Goal: Task Accomplishment & Management: Manage account settings

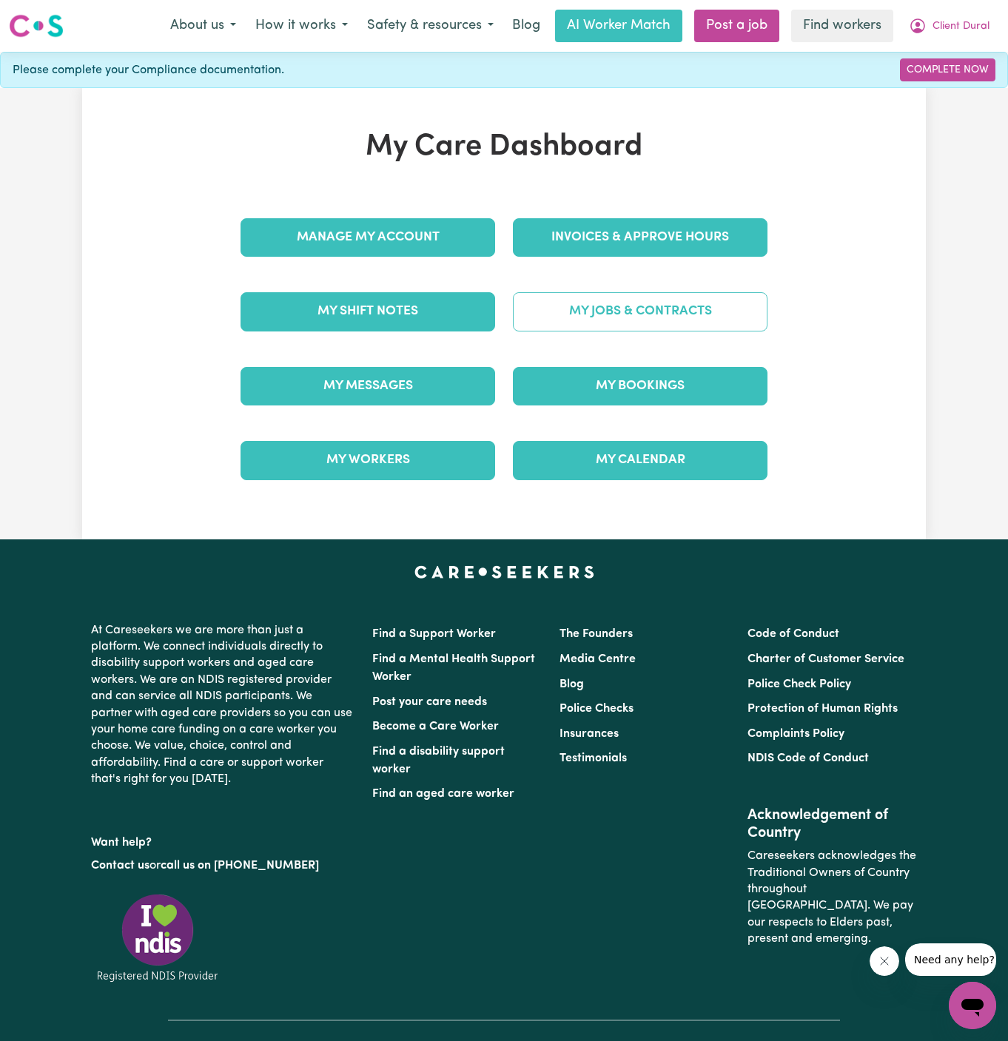
click at [699, 309] on link "My Jobs & Contracts" at bounding box center [640, 311] width 255 height 38
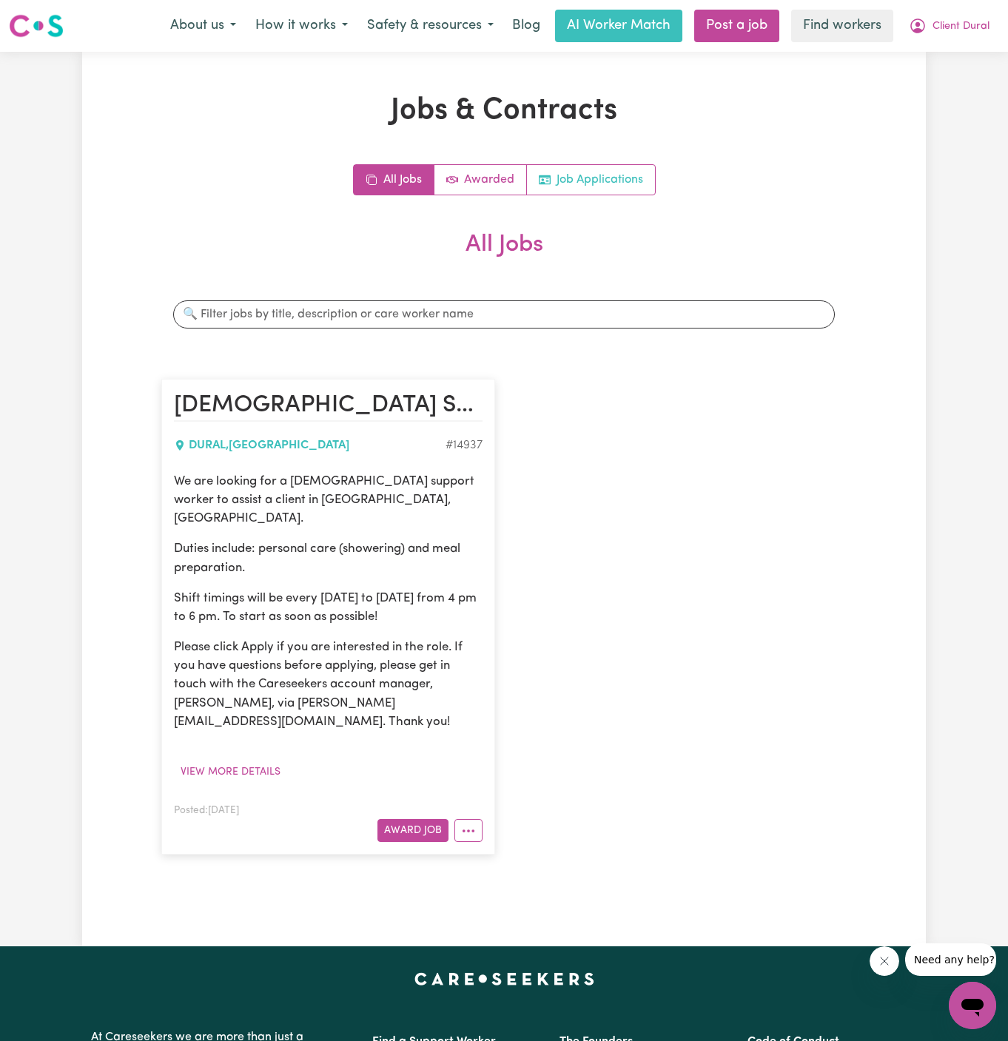
click at [626, 181] on link "Job Applications" at bounding box center [591, 180] width 128 height 30
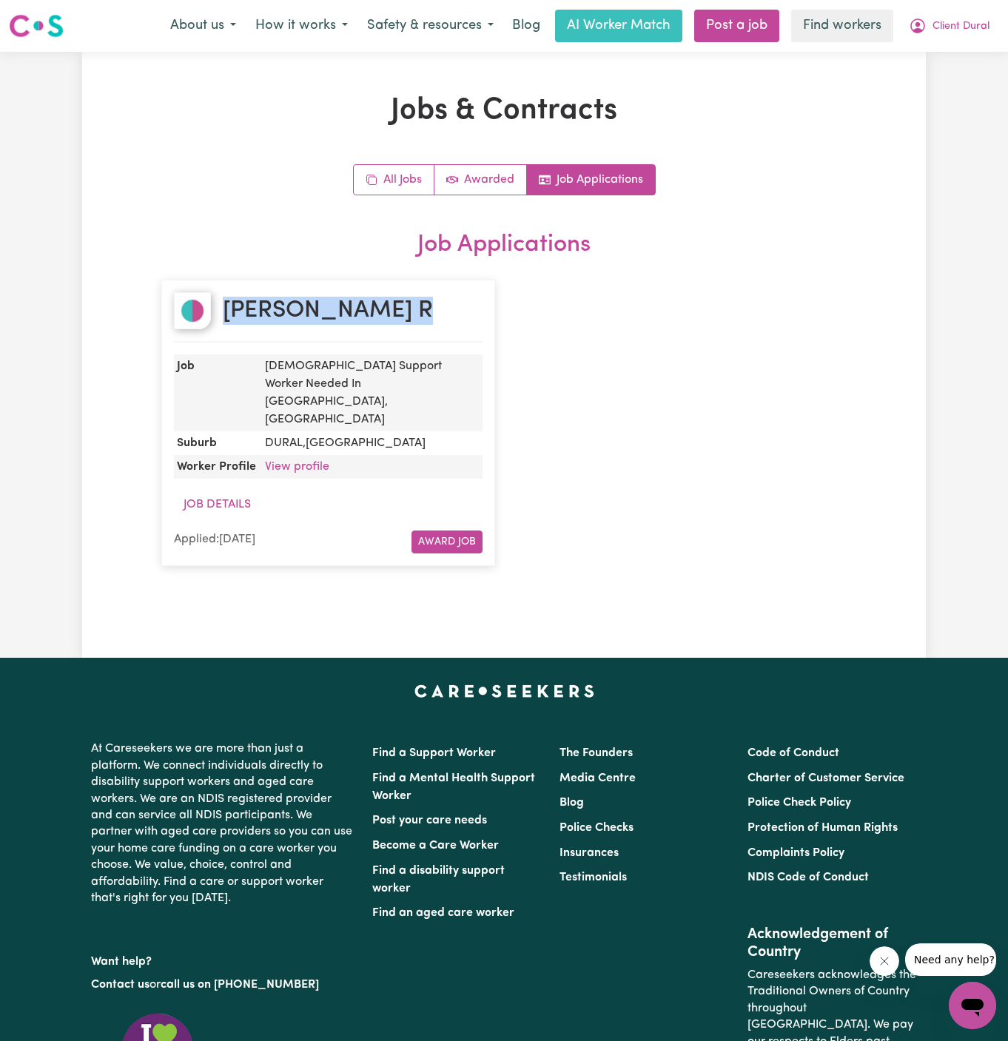
drag, startPoint x: 338, startPoint y: 309, endPoint x: 221, endPoint y: 308, distance: 116.9
click at [221, 308] on div "Simone R" at bounding box center [328, 317] width 309 height 50
copy h2 "Simone R"
click at [305, 461] on link "View profile" at bounding box center [297, 467] width 64 height 12
click at [947, 27] on span "Client Dural" at bounding box center [960, 26] width 57 height 16
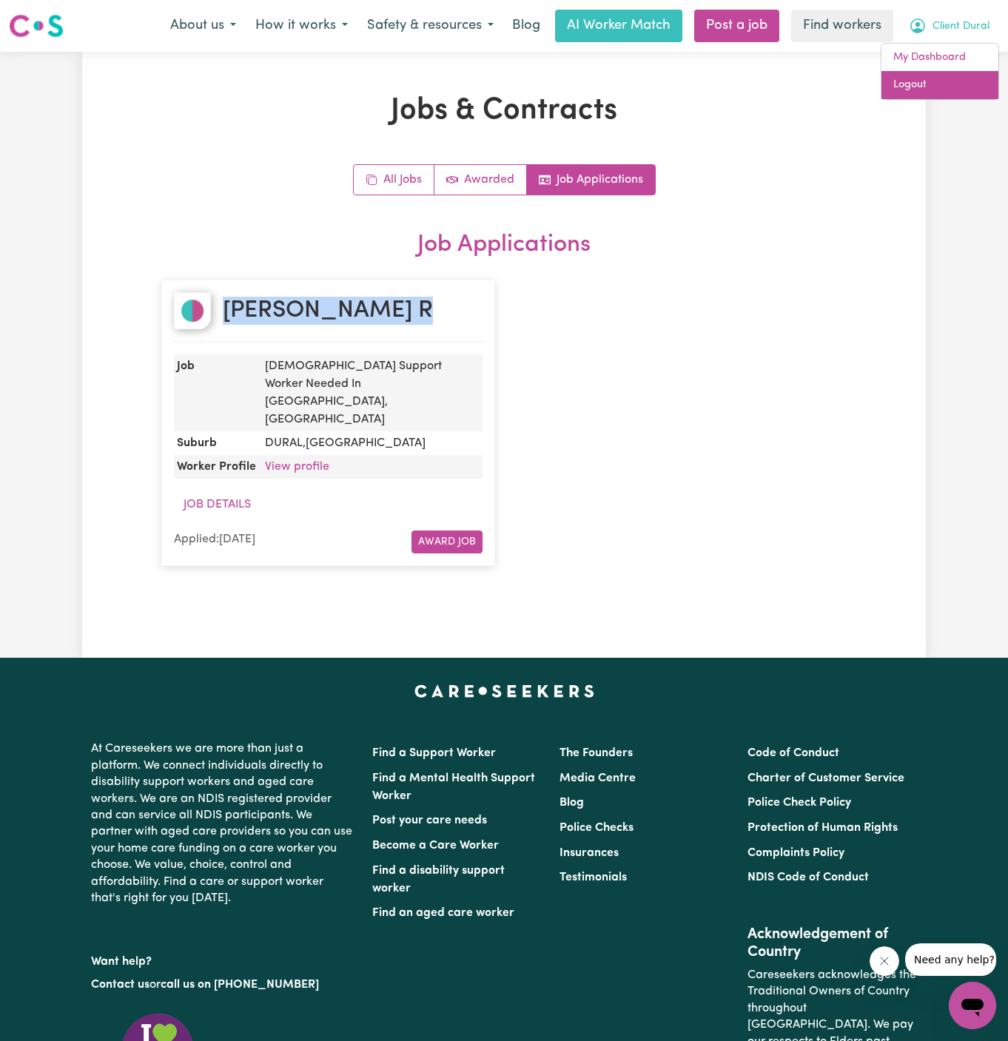
click at [947, 79] on link "Logout" at bounding box center [939, 85] width 117 height 28
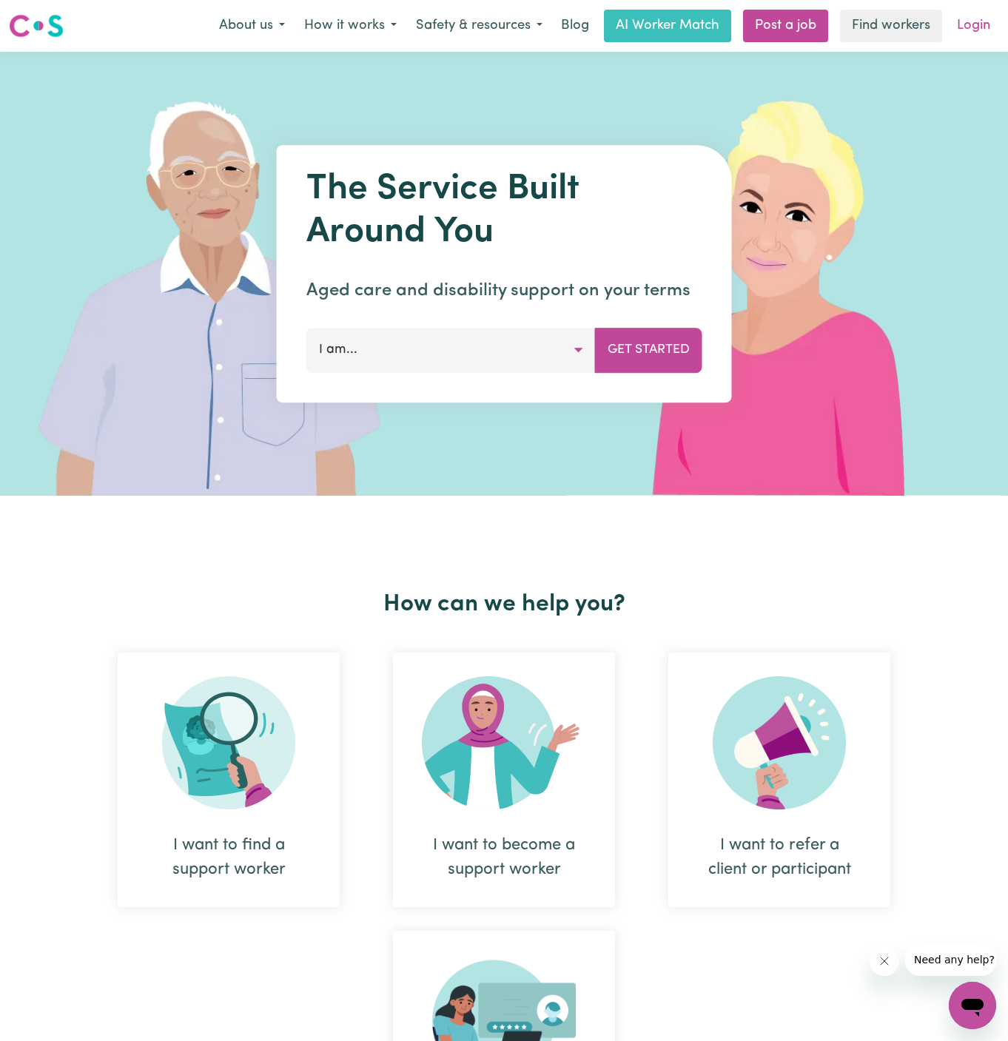
click at [976, 24] on link "Login" at bounding box center [973, 26] width 51 height 33
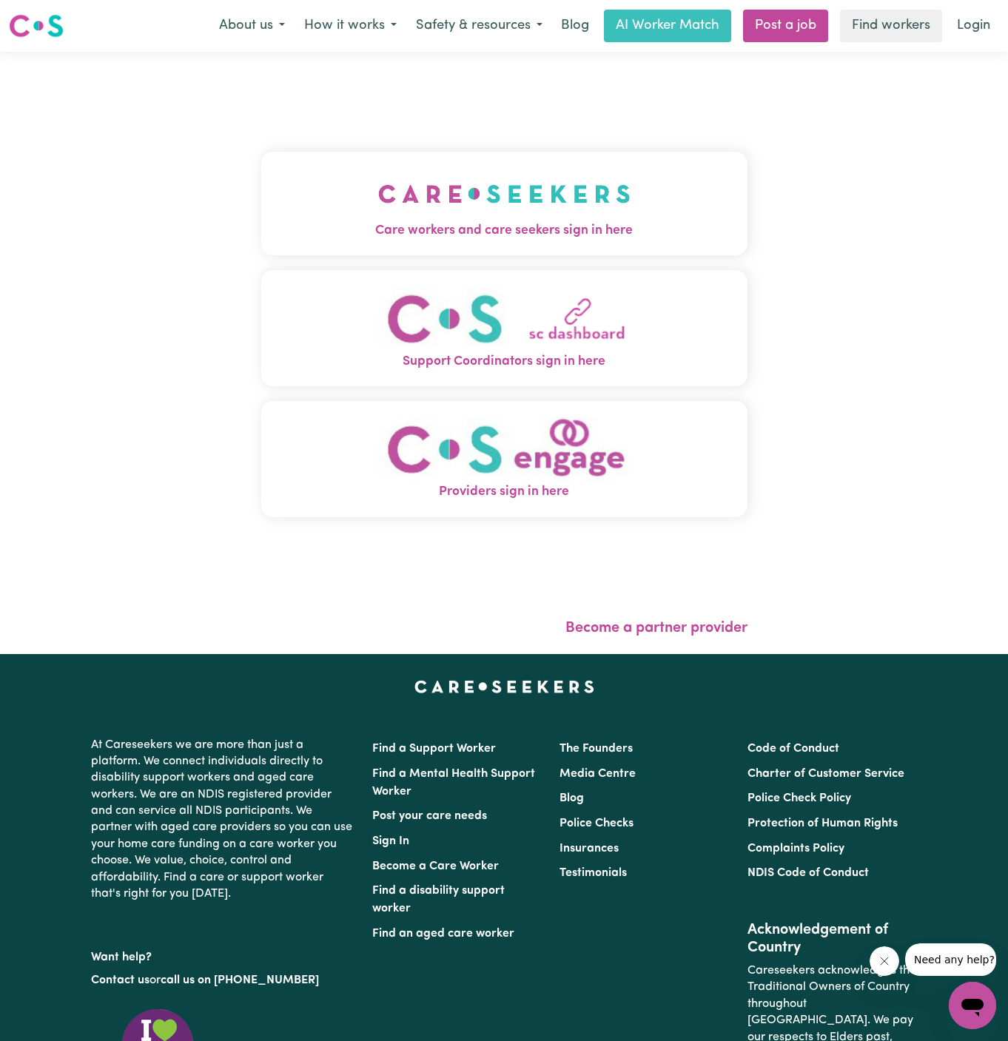
click at [525, 195] on button "Care workers and care seekers sign in here" at bounding box center [504, 204] width 486 height 104
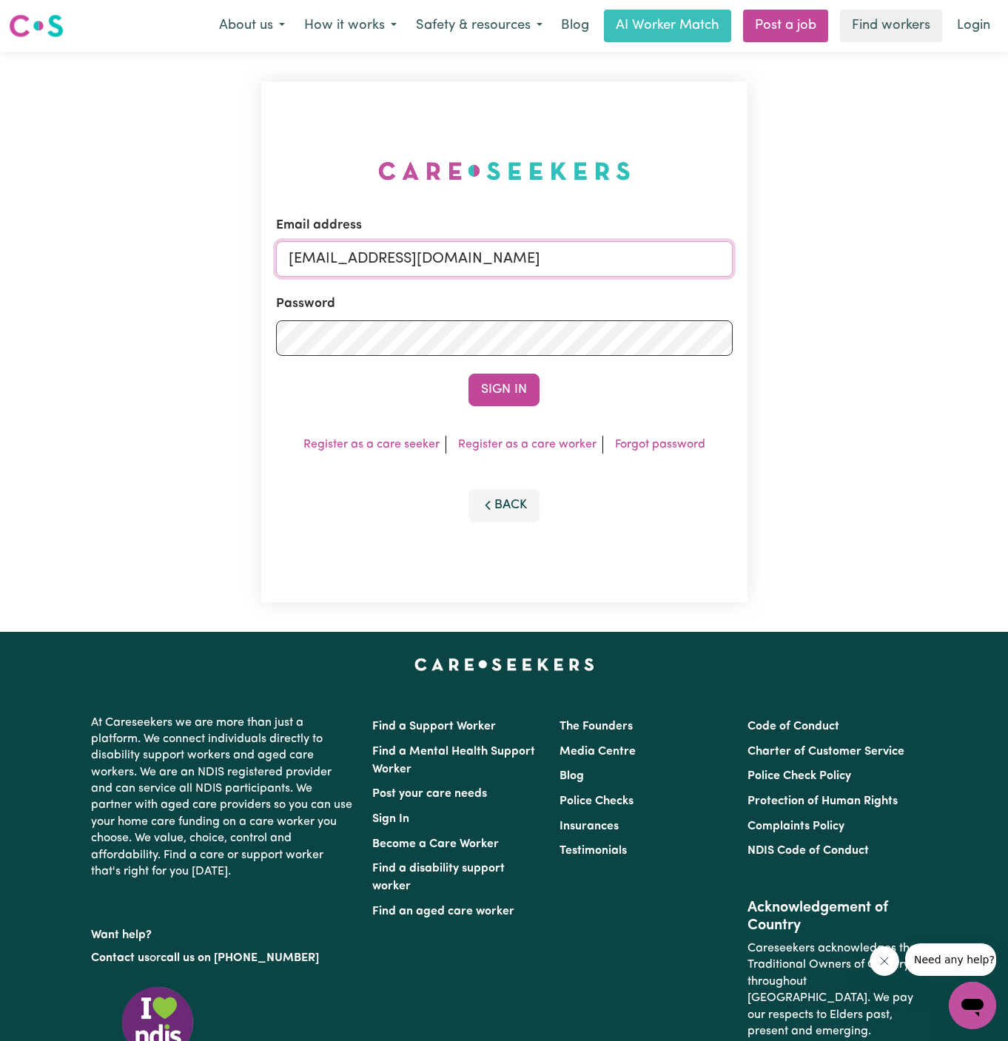
click at [567, 242] on input "superuser~SharynWessonRC@careseekers.com.au" at bounding box center [504, 259] width 456 height 36
drag, startPoint x: 369, startPoint y: 263, endPoint x: 765, endPoint y: 266, distance: 395.8
click at [765, 266] on div "Email address superuser~SharynWessonRC@careseekers.com.au Password Sign In Regi…" at bounding box center [504, 342] width 1008 height 580
paste input "ClientStMarysHCK@careseekers.com.au"
type input "superuser~ClientStMarysHCK@careseekers.com.au"
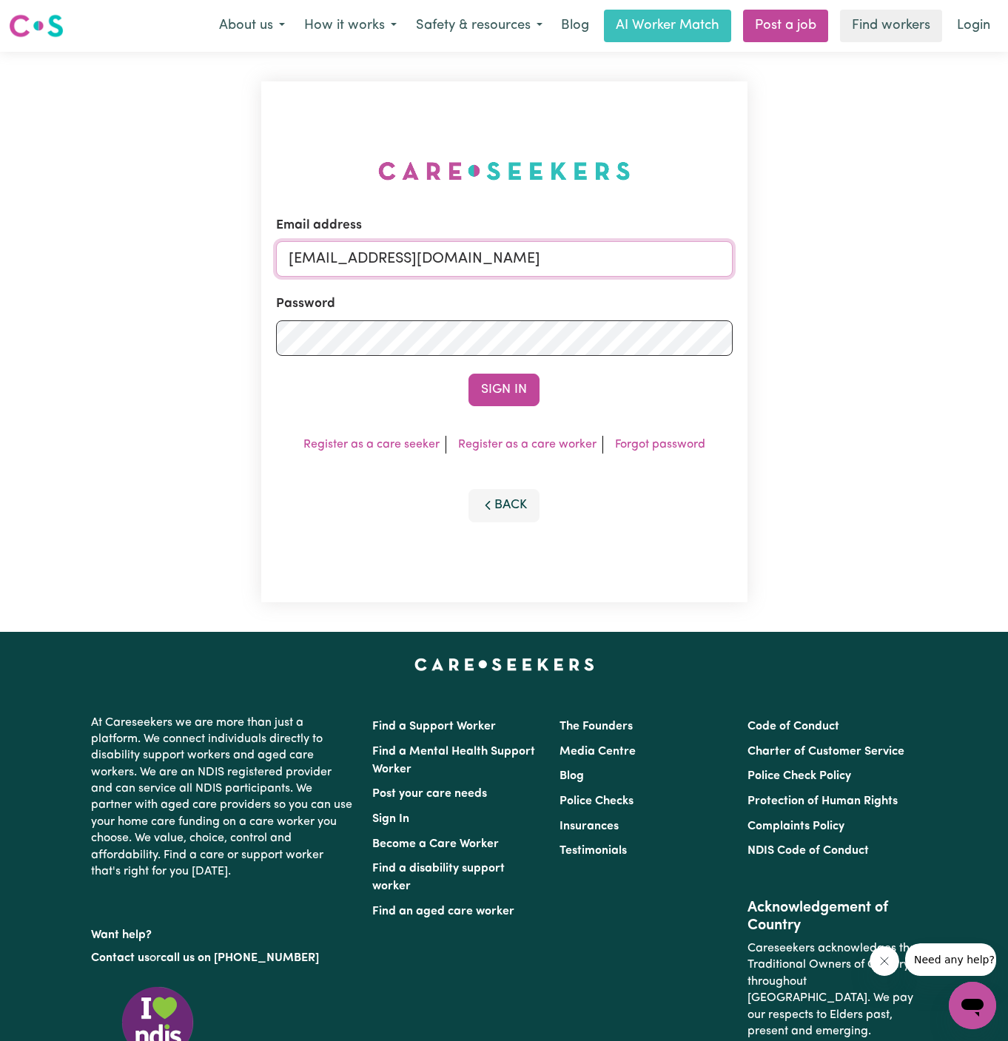
click at [468, 374] on button "Sign In" at bounding box center [503, 390] width 71 height 33
